Goal: Task Accomplishment & Management: Complete application form

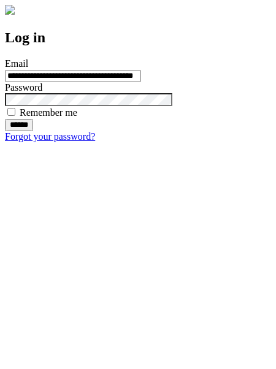
type input "**********"
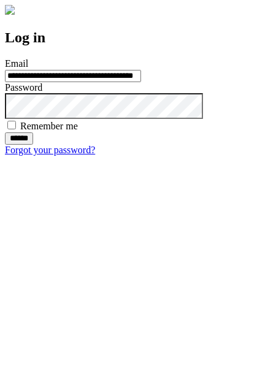
click at [33, 145] on input "******" at bounding box center [19, 138] width 28 height 12
